Goal: Transaction & Acquisition: Purchase product/service

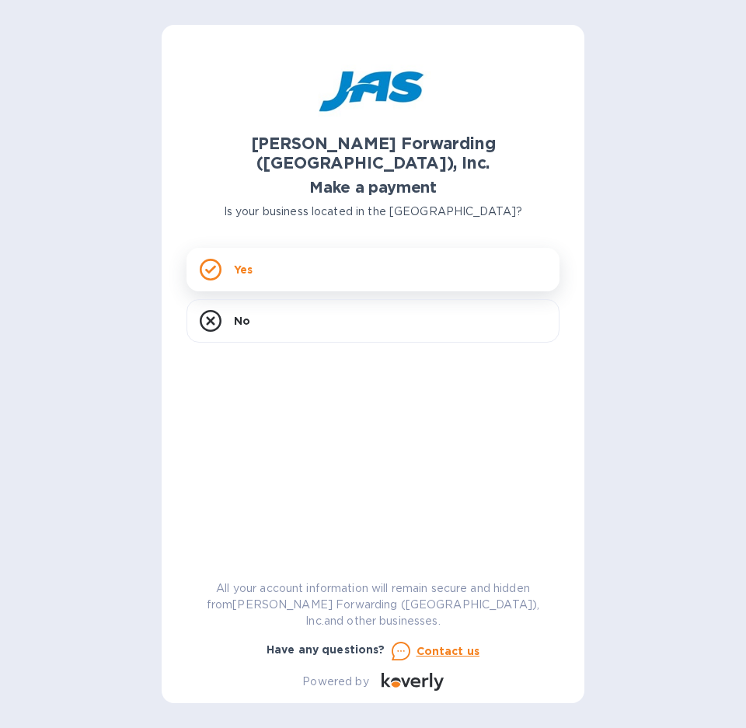
click at [343, 248] on div "Yes" at bounding box center [372, 269] width 373 height 43
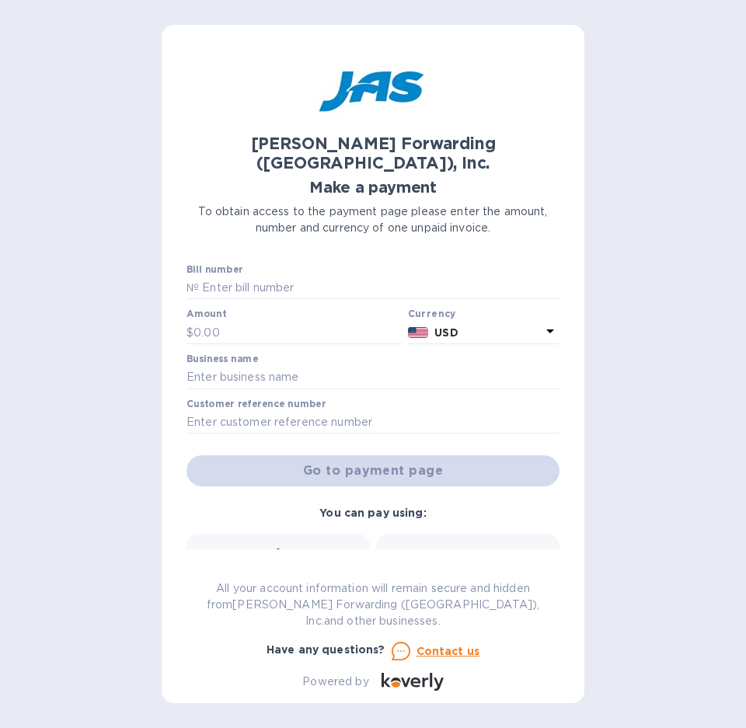
click at [105, 288] on div "[PERSON_NAME] Forwarding ([GEOGRAPHIC_DATA]), Inc. Make a payment To obtain acc…" at bounding box center [373, 364] width 746 height 728
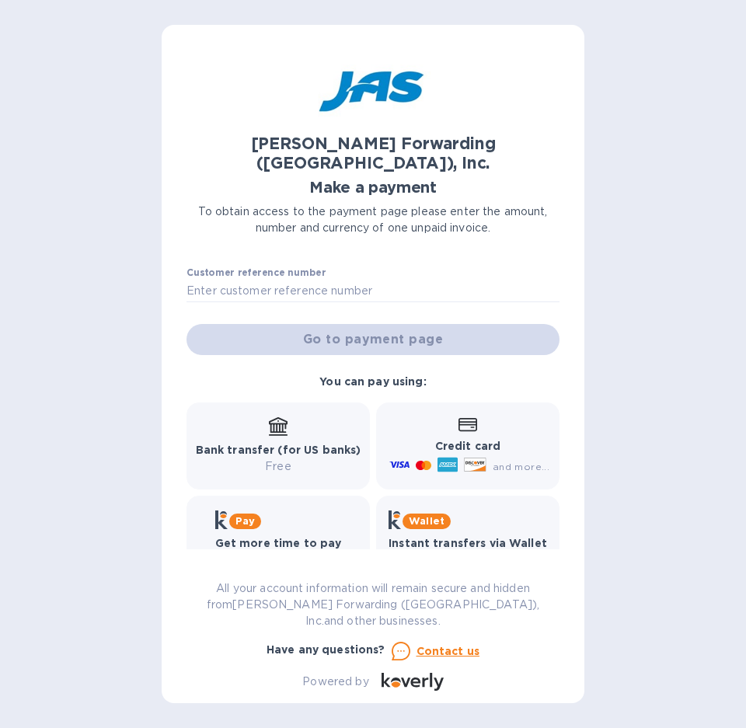
scroll to position [138, 0]
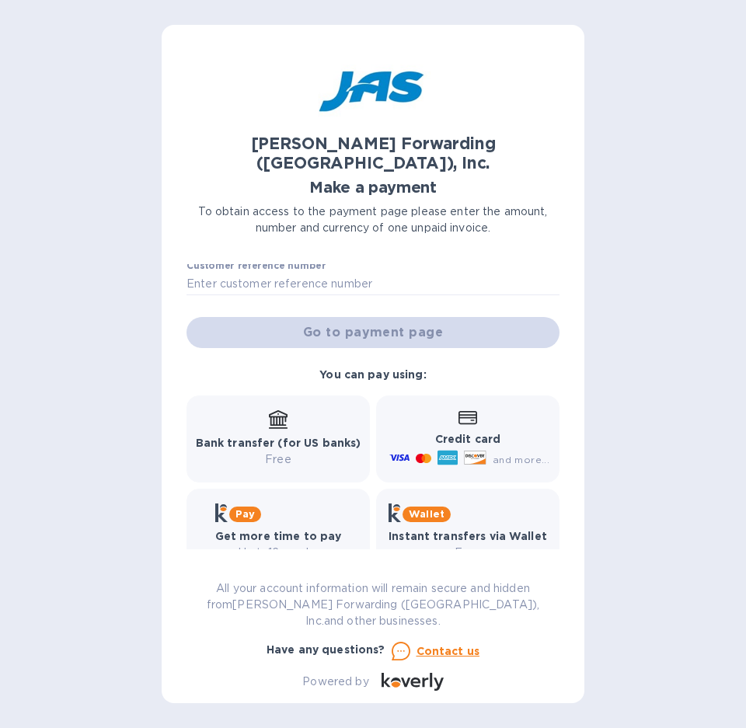
click at [282, 435] on p "Bank transfer (for US banks)" at bounding box center [278, 443] width 165 height 16
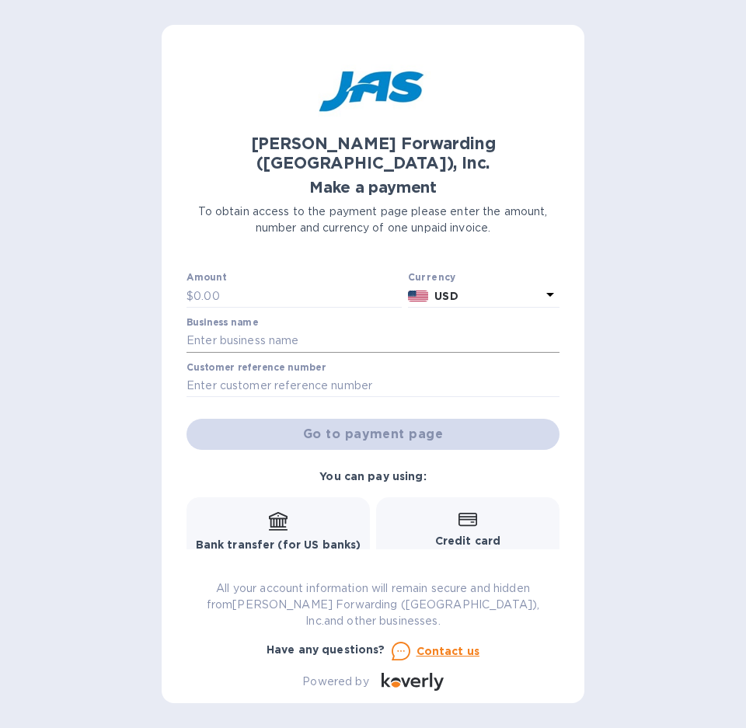
scroll to position [0, 0]
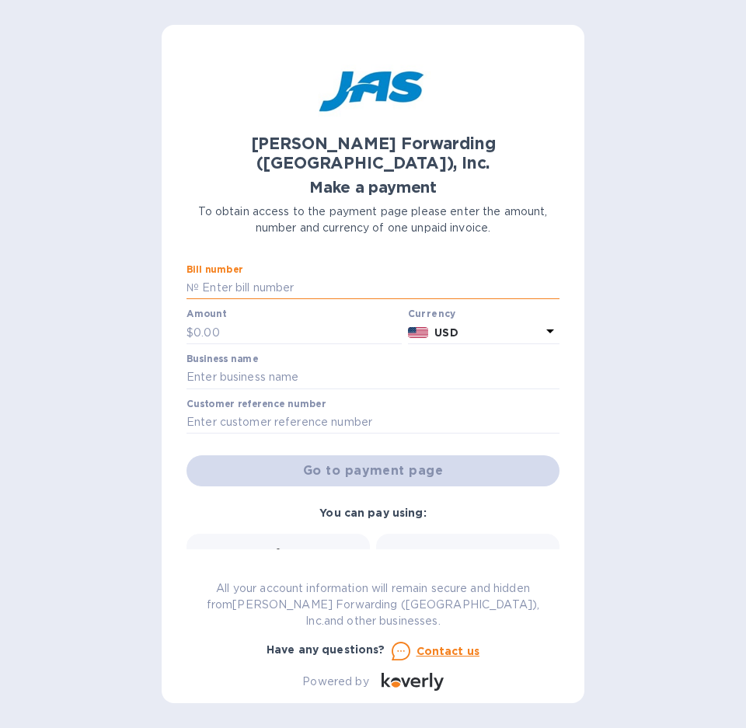
click at [260, 276] on input "text" at bounding box center [379, 287] width 360 height 23
click at [631, 359] on div "[PERSON_NAME] Forwarding ([GEOGRAPHIC_DATA]), Inc. Make a payment To obtain acc…" at bounding box center [373, 364] width 746 height 728
click at [243, 276] on input "text" at bounding box center [379, 287] width 360 height 23
paste input "CHS503363035"
type input "CHS503363035"
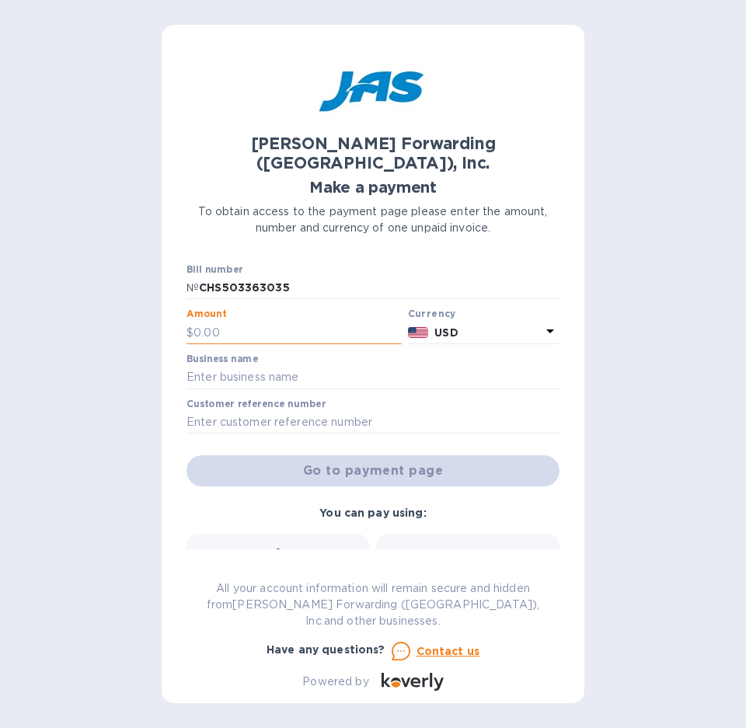
click at [255, 321] on input "text" at bounding box center [297, 332] width 208 height 23
paste input "5,602.37"
type input "5,602.37"
click at [295, 366] on input "text" at bounding box center [372, 377] width 373 height 23
type input "Watershed LLC"
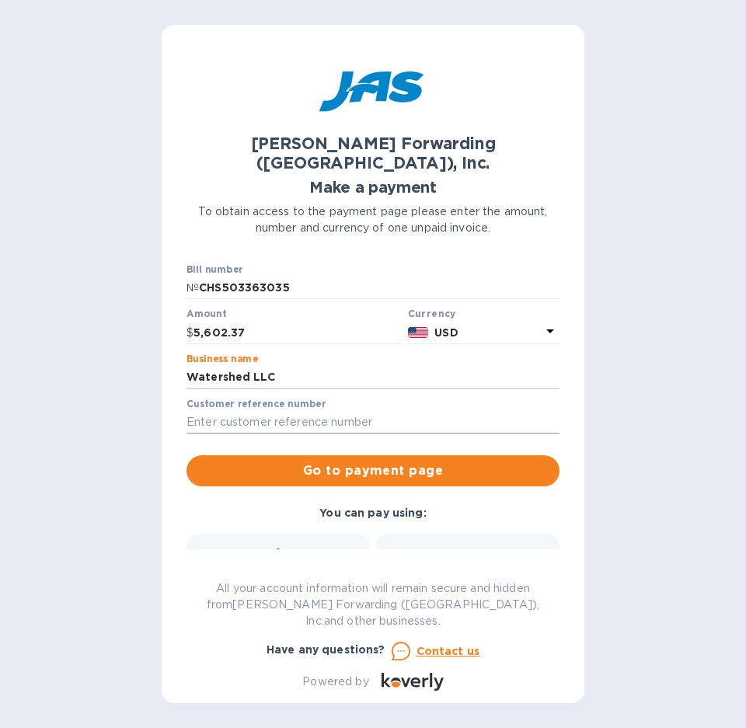
click at [303, 411] on input "text" at bounding box center [372, 422] width 373 height 23
click at [311, 461] on span "Go to payment page" at bounding box center [373, 470] width 348 height 19
